Goal: Information Seeking & Learning: Learn about a topic

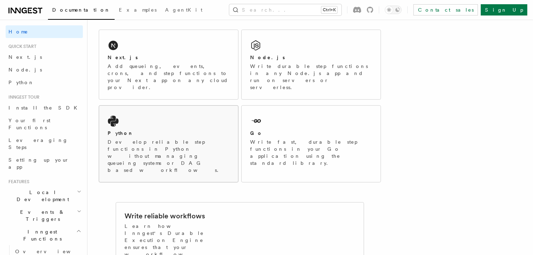
click at [193, 130] on div "Python" at bounding box center [168, 133] width 122 height 7
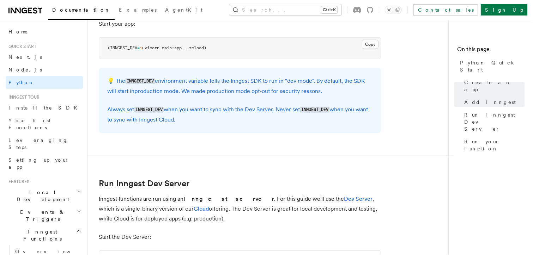
scroll to position [715, 0]
click at [119, 11] on span "Examples" at bounding box center [138, 10] width 38 height 6
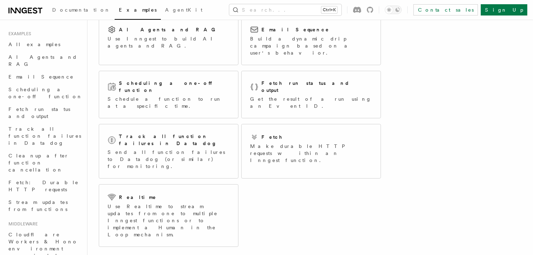
scroll to position [61, 0]
click at [57, 7] on span "Documentation" at bounding box center [81, 10] width 58 height 6
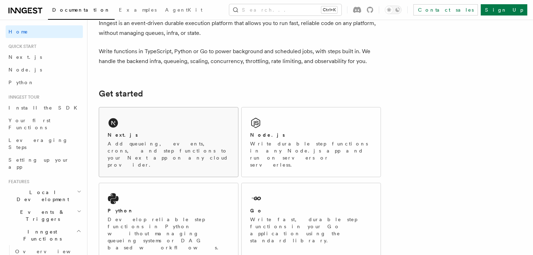
scroll to position [44, 0]
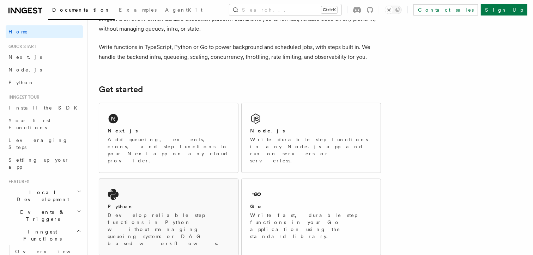
click at [166, 179] on div "Python Develop reliable step functions in Python without managing queueing syst…" at bounding box center [168, 217] width 139 height 76
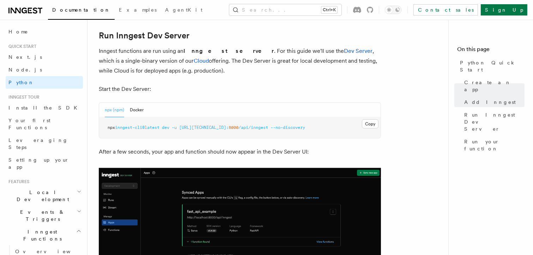
scroll to position [868, 0]
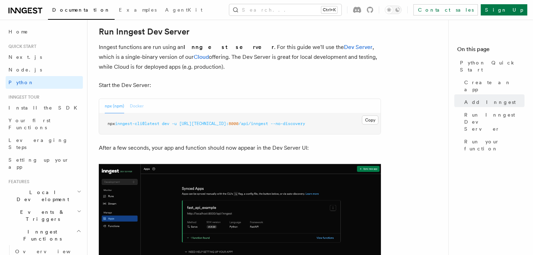
click at [141, 107] on button "Docker" at bounding box center [137, 106] width 14 height 14
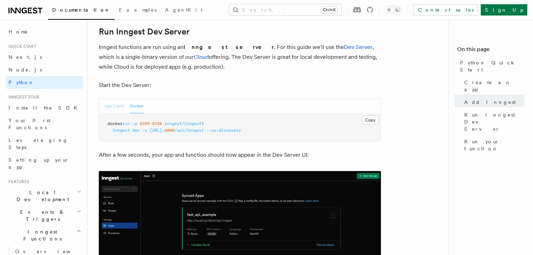
click at [107, 107] on button "npx (npm)" at bounding box center [114, 106] width 19 height 14
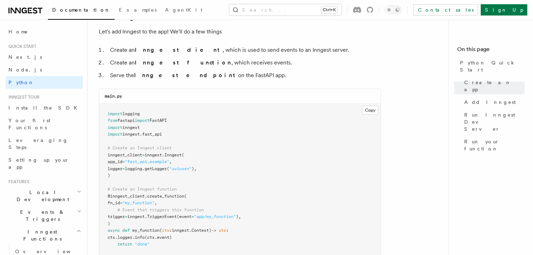
scroll to position [437, 0]
